Goal: Information Seeking & Learning: Learn about a topic

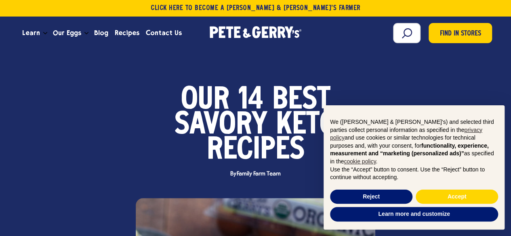
scroll to position [40, 0]
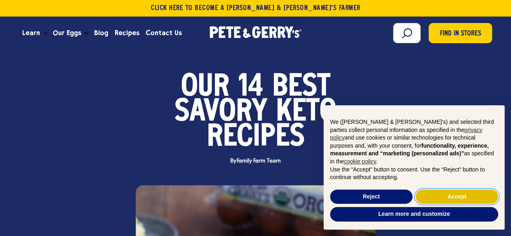
click at [422, 195] on button "Accept" at bounding box center [457, 197] width 82 height 15
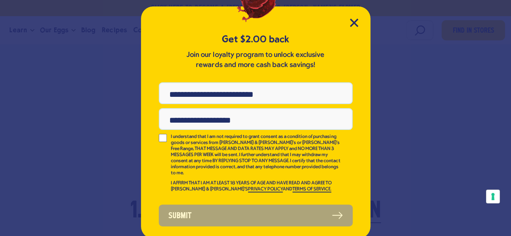
scroll to position [26, 0]
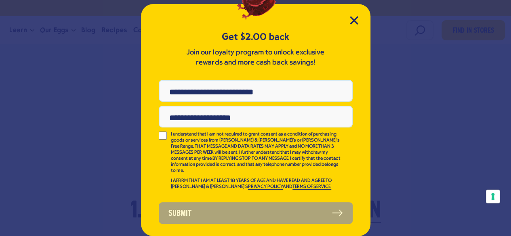
click at [348, 14] on div "Get $2.00 back Join our loyalty program to unlock exclusive rewards and more ca…" at bounding box center [255, 120] width 229 height 232
click at [349, 15] on div "Get $2.00 back Join our loyalty program to unlock exclusive rewards and more ca…" at bounding box center [255, 120] width 229 height 232
click at [352, 17] on icon "Close Modal" at bounding box center [354, 20] width 8 height 8
click at [350, 17] on icon "Close Modal" at bounding box center [354, 20] width 8 height 8
drag, startPoint x: 351, startPoint y: 19, endPoint x: 362, endPoint y: 25, distance: 13.0
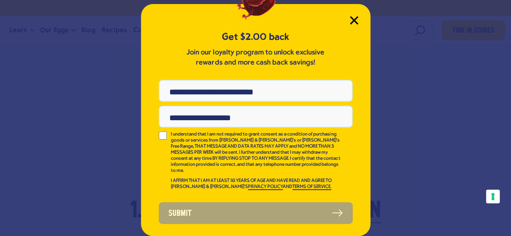
click at [351, 19] on icon "Close Modal" at bounding box center [353, 20] width 7 height 7
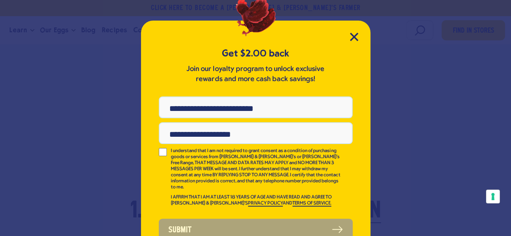
drag, startPoint x: 150, startPoint y: 150, endPoint x: 156, endPoint y: 140, distance: 11.8
click at [152, 145] on div "Get $2.00 back Join our loyalty program to unlock exclusive rewards and more ca…" at bounding box center [255, 137] width 229 height 232
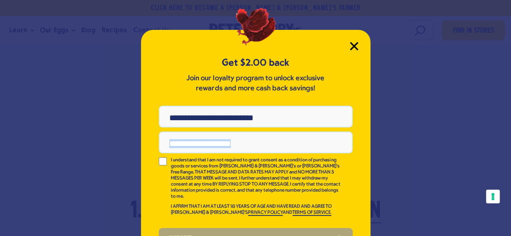
click at [350, 46] on icon "Close Modal" at bounding box center [354, 46] width 8 height 8
